Goal: Task Accomplishment & Management: Manage account settings

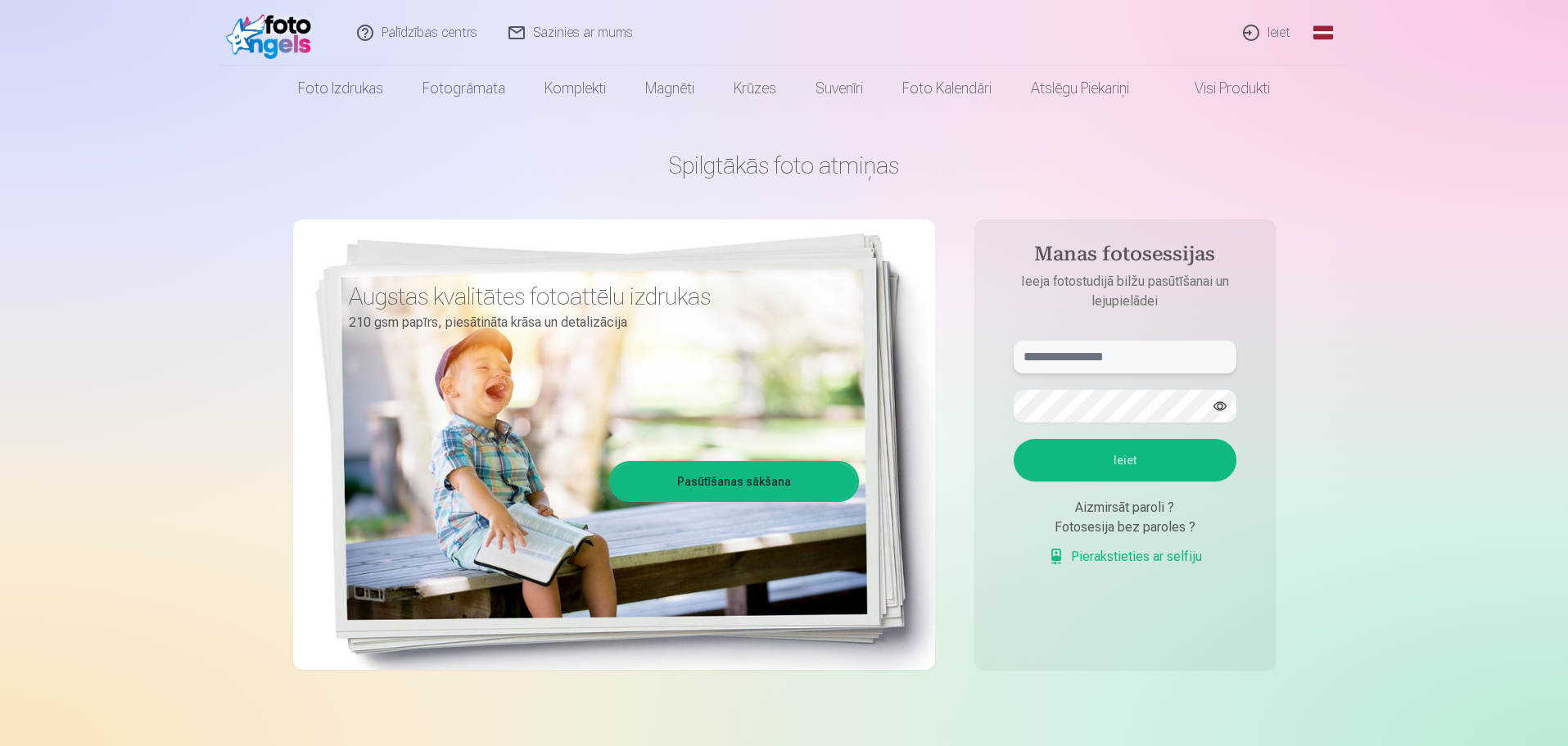
click at [1094, 356] on input "text" at bounding box center [1125, 356] width 222 height 33
type input "**********"
click at [1096, 451] on button "Ieiet" at bounding box center [1125, 460] width 222 height 43
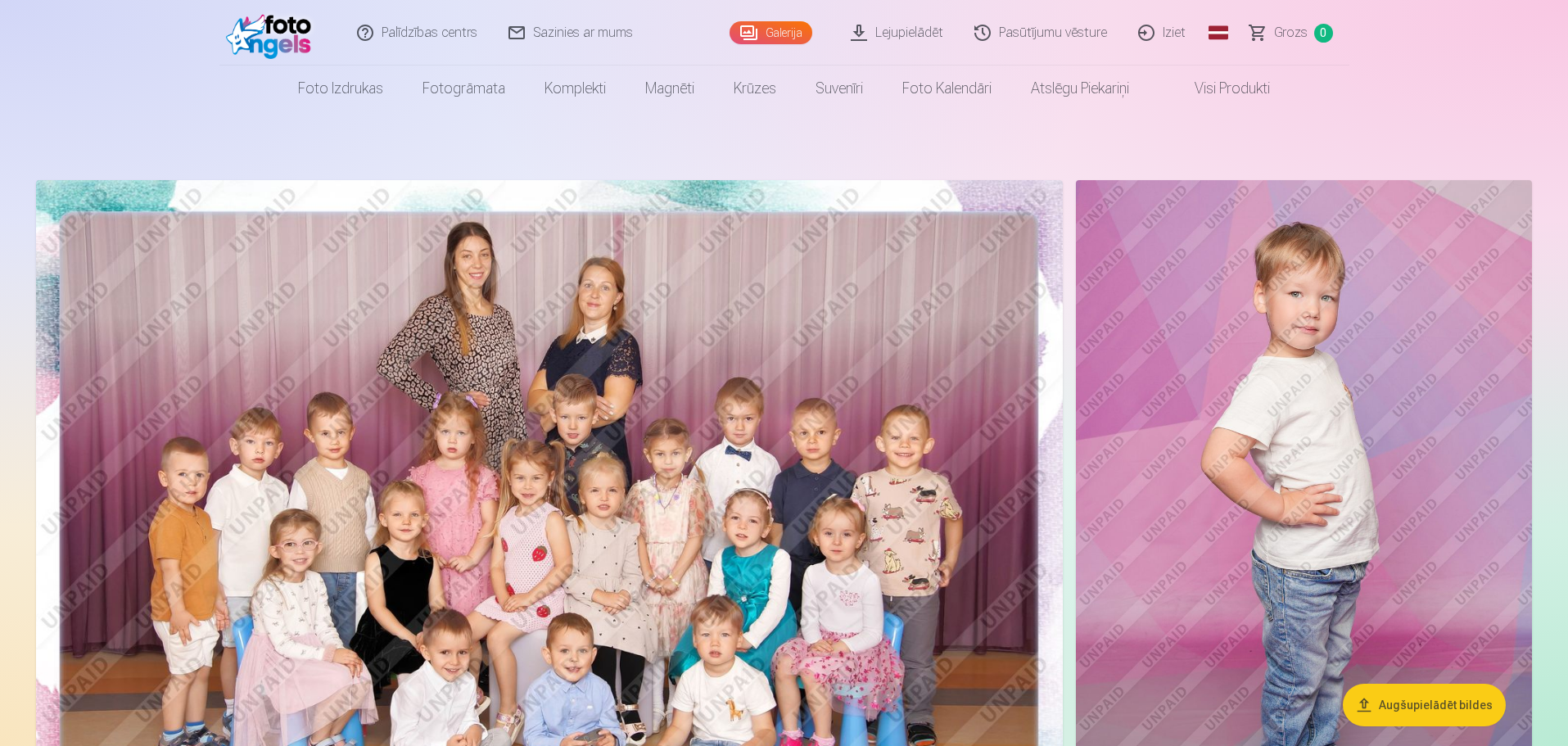
click at [729, 471] on img at bounding box center [550, 522] width 1027 height 684
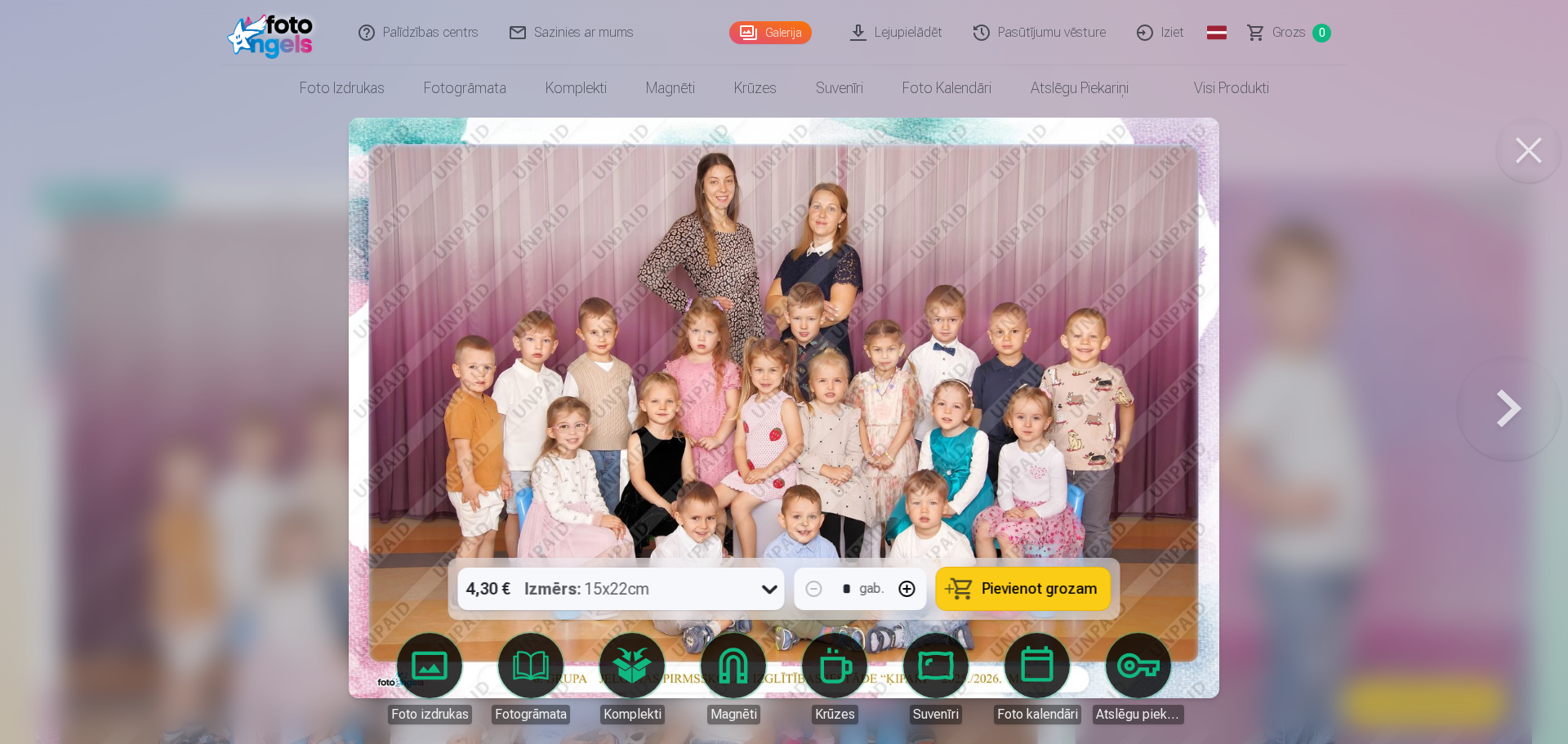
click at [1517, 415] on button at bounding box center [1509, 407] width 104 height 267
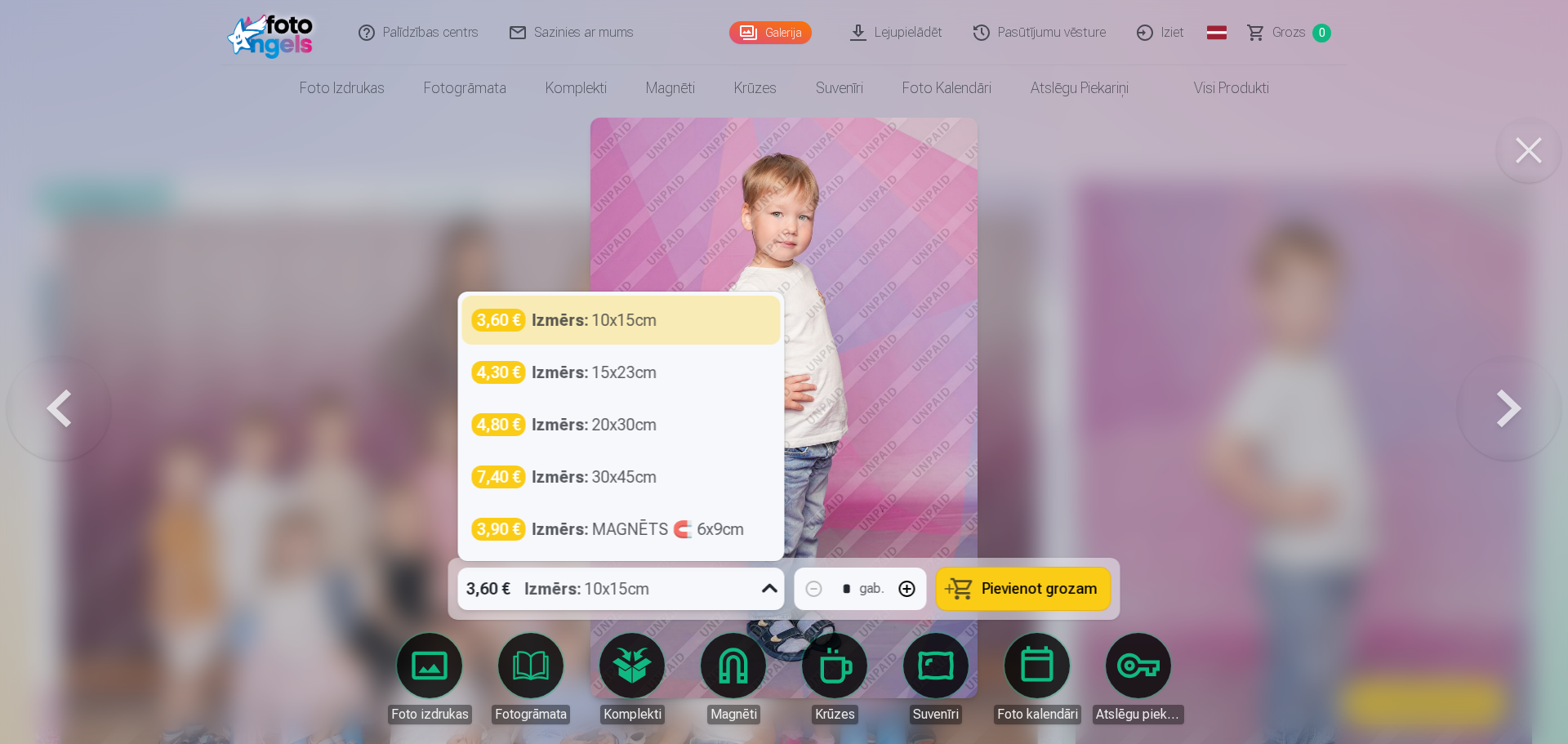
click at [768, 593] on icon at bounding box center [771, 588] width 27 height 27
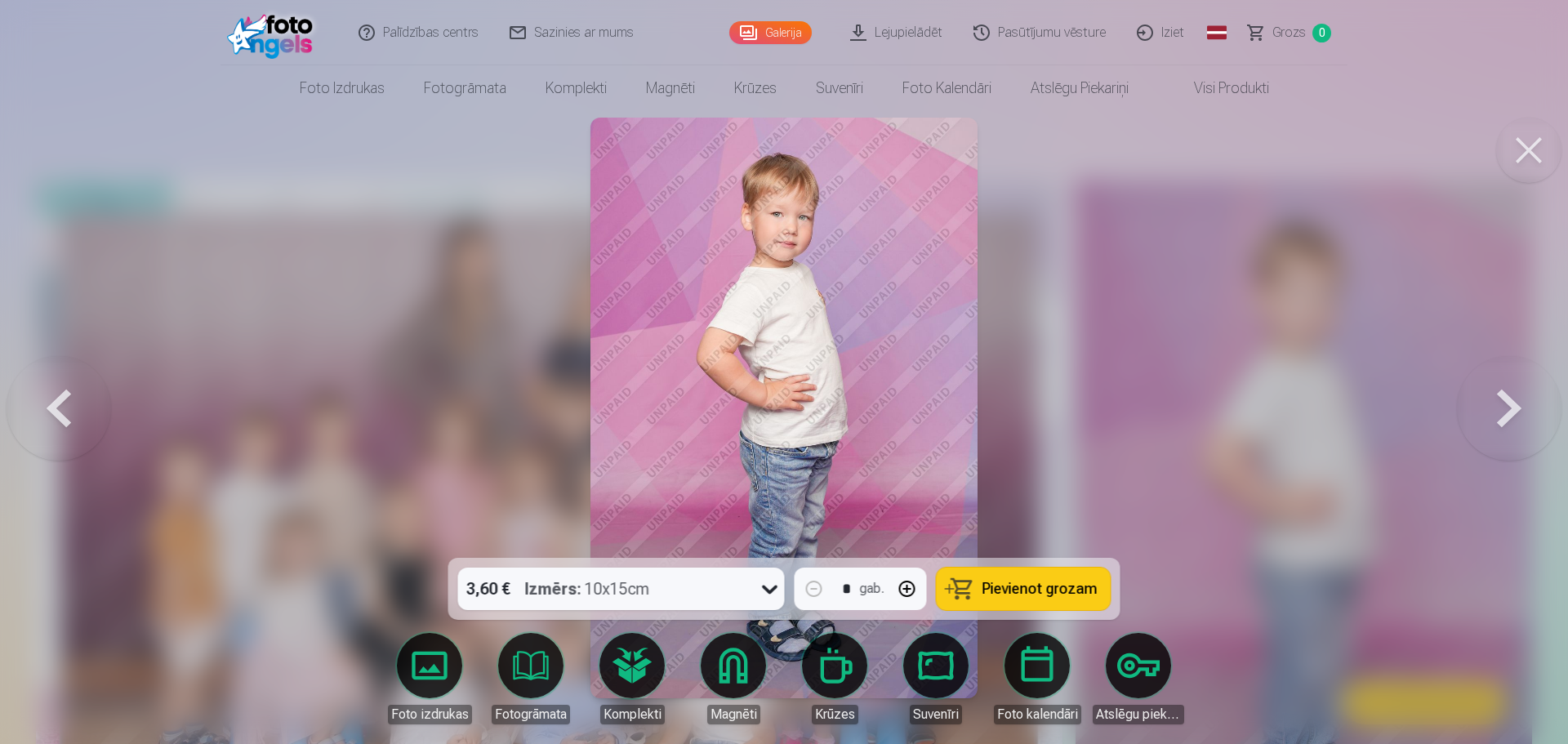
click at [1521, 417] on button at bounding box center [1509, 407] width 104 height 267
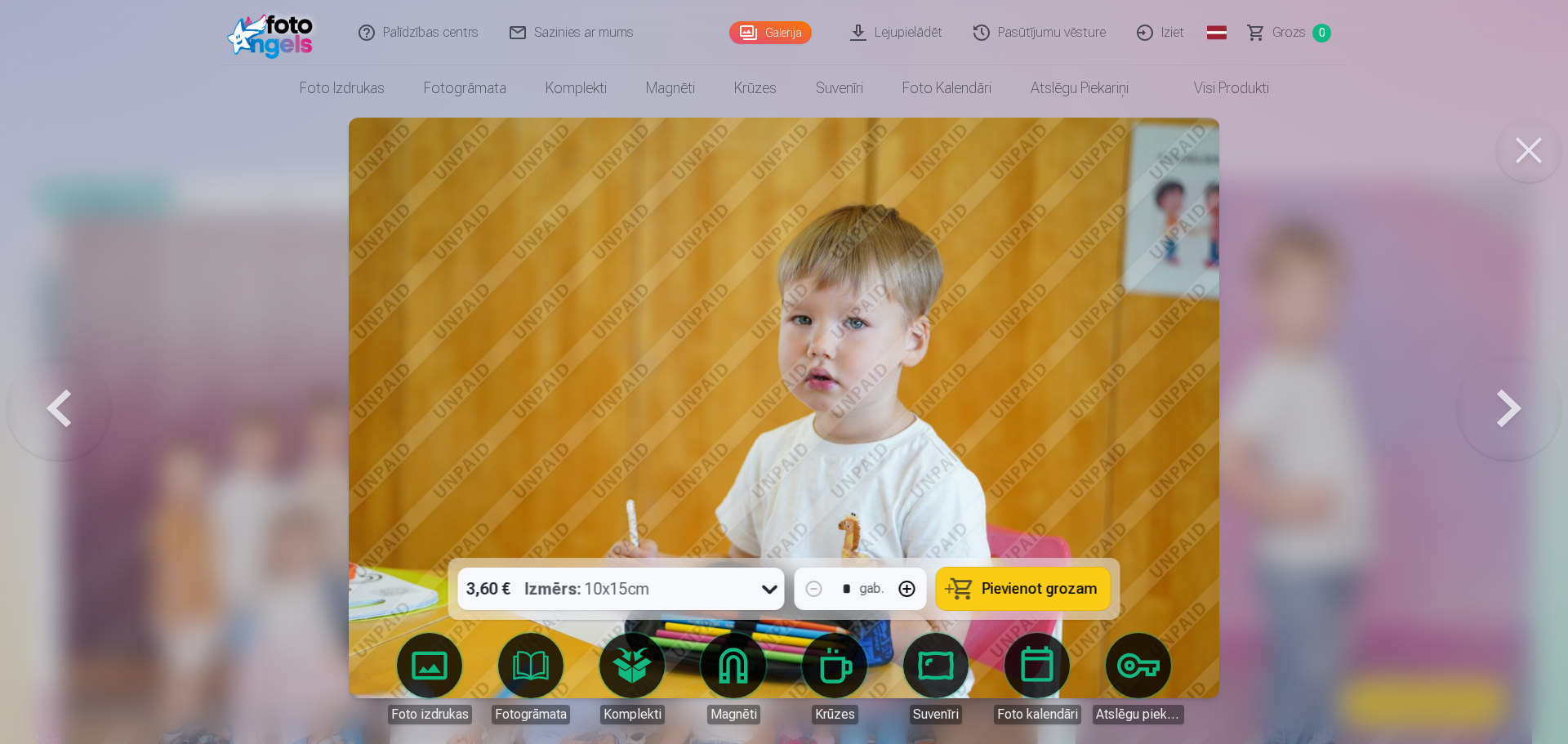
click at [641, 674] on link "Komplekti" at bounding box center [631, 678] width 91 height 91
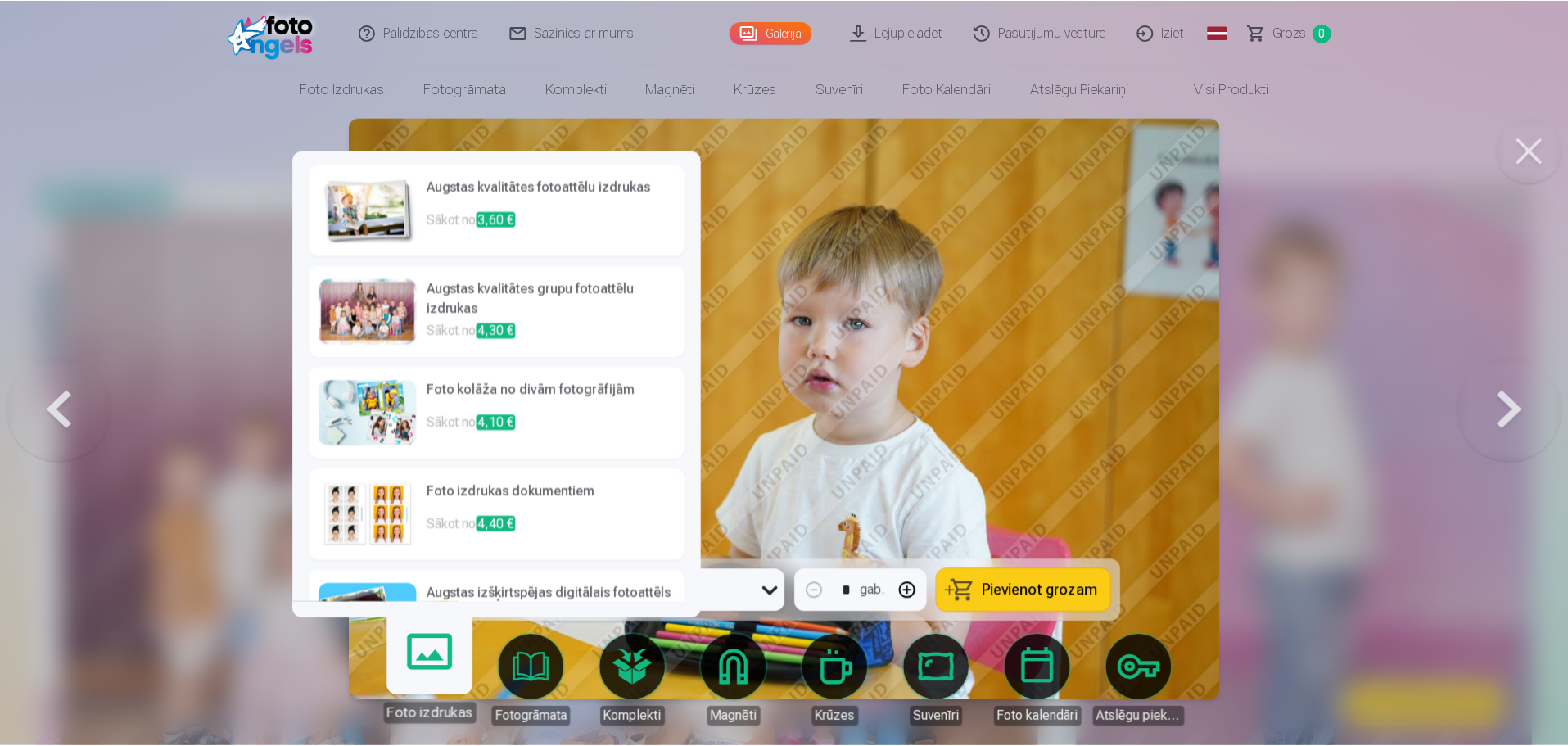
scroll to position [63, 0]
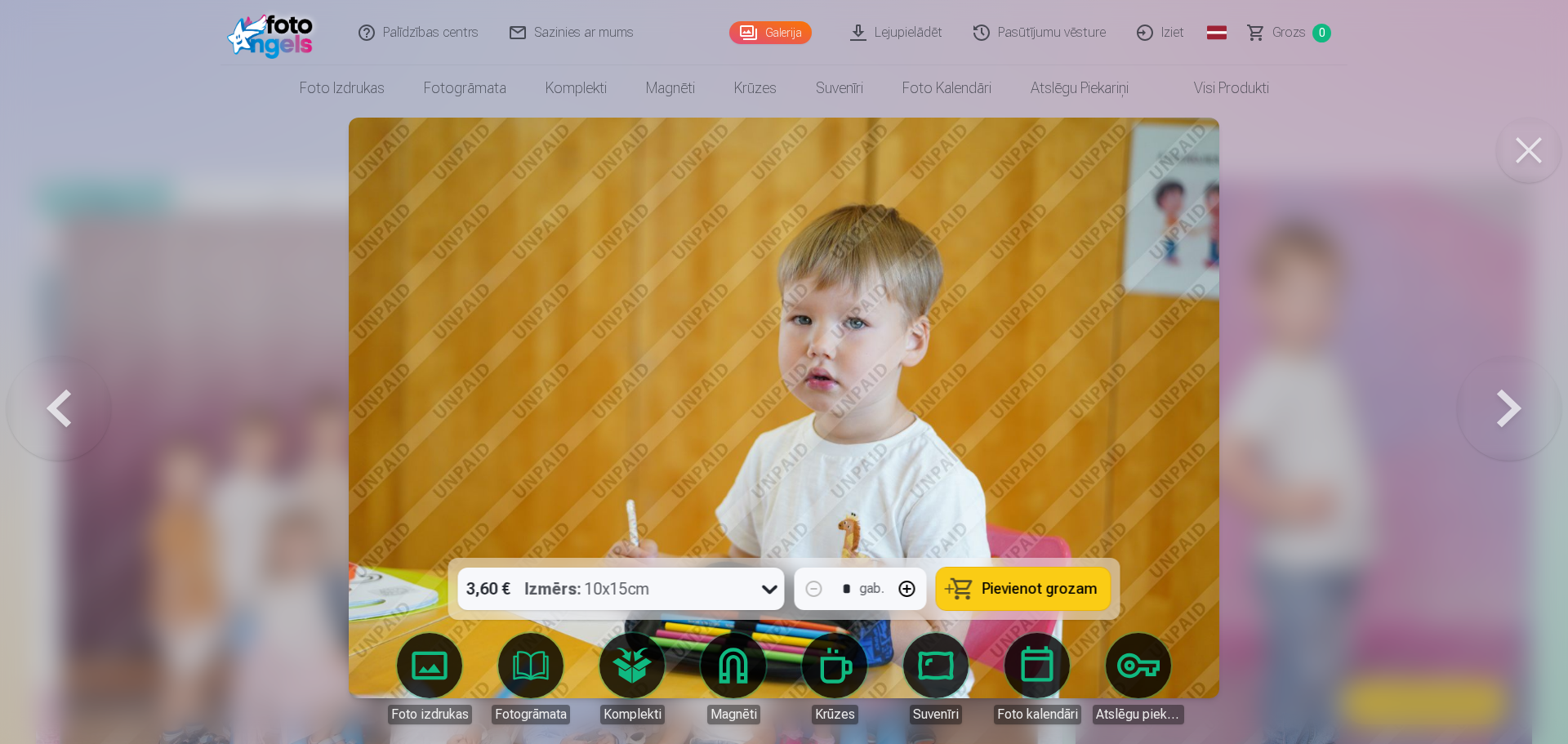
click at [1526, 151] on button at bounding box center [1529, 150] width 65 height 65
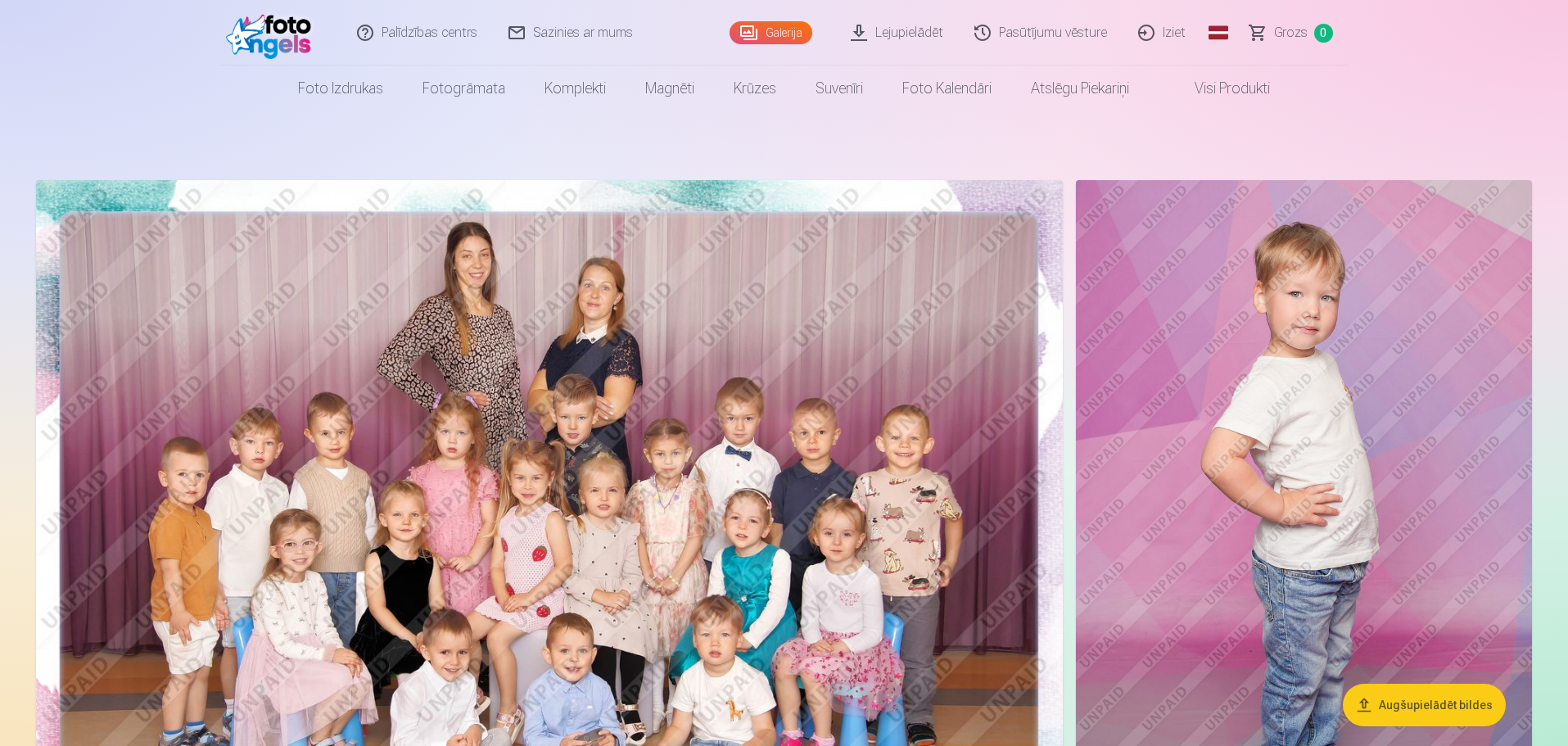
click at [1178, 34] on link "Iziet" at bounding box center [1163, 33] width 79 height 66
